Goal: Information Seeking & Learning: Find specific page/section

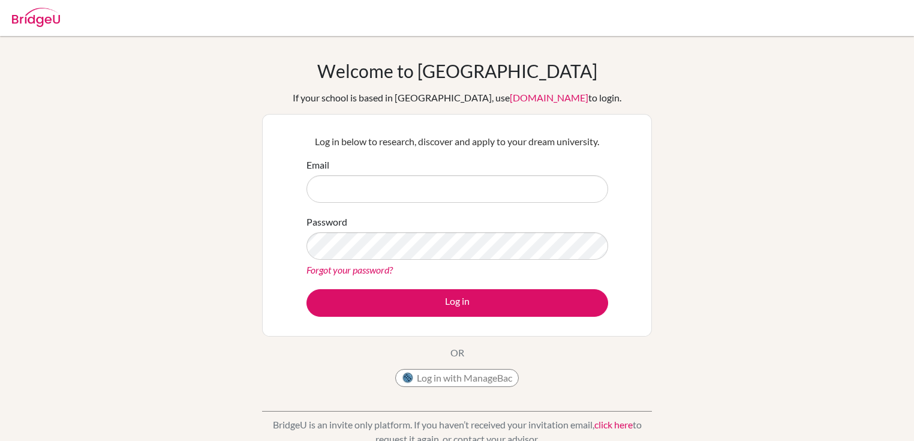
scroll to position [198, 0]
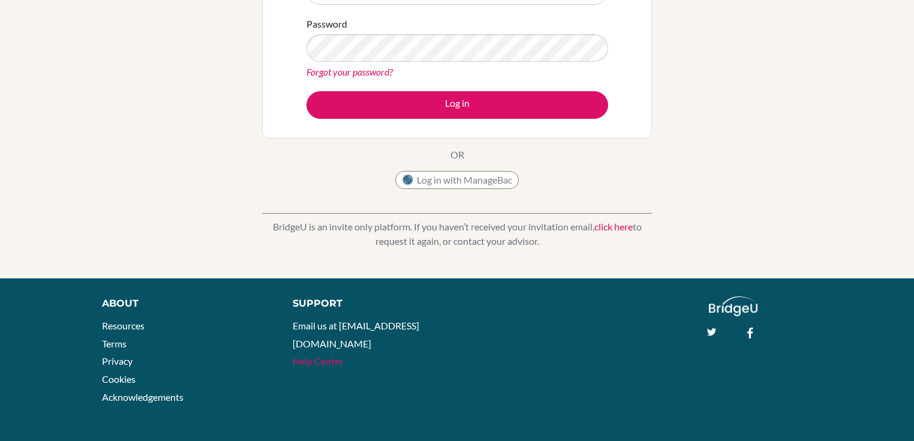
click at [330, 355] on link "Help Center" at bounding box center [318, 360] width 50 height 11
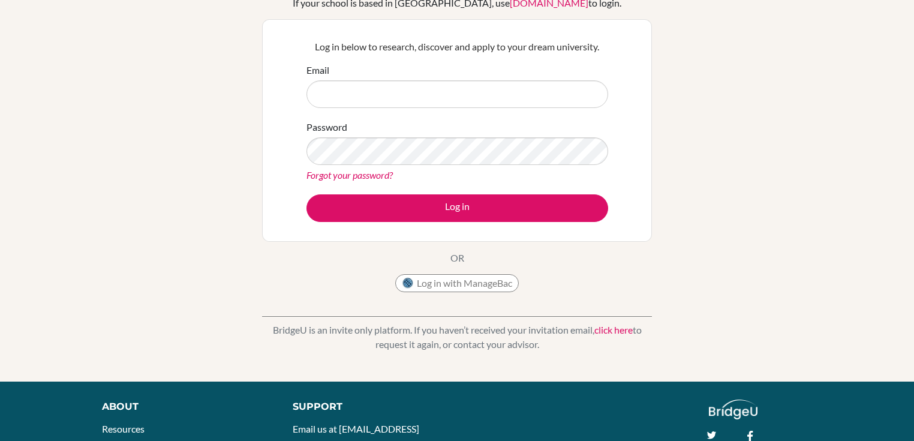
scroll to position [0, 0]
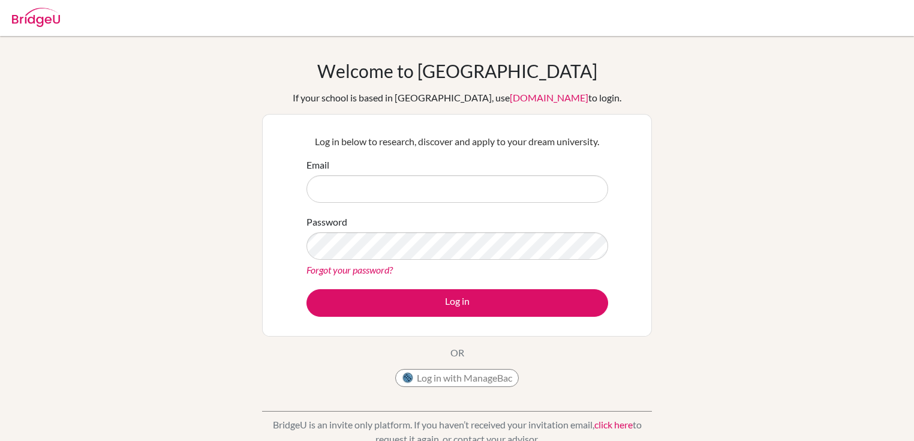
click at [38, 23] on img at bounding box center [36, 17] width 48 height 19
